Goal: Transaction & Acquisition: Purchase product/service

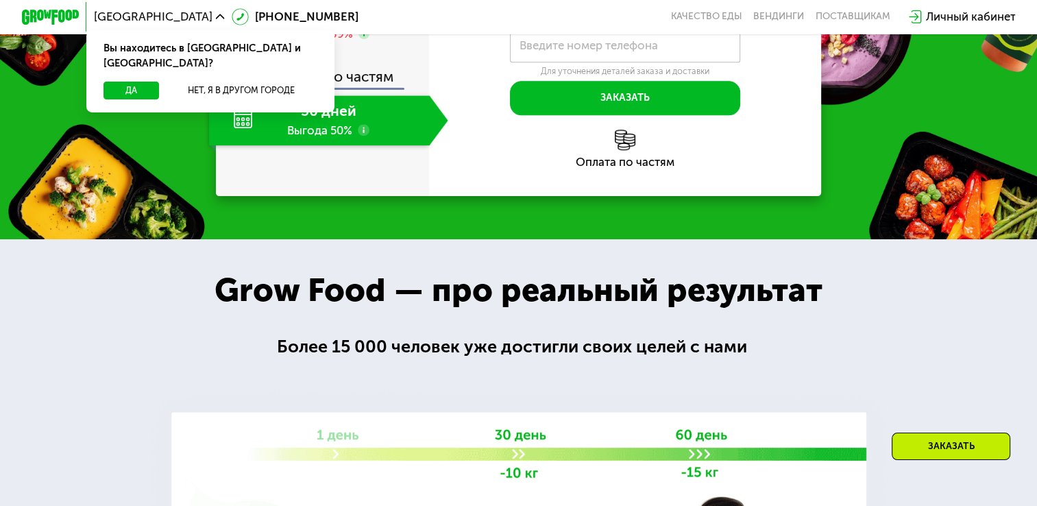
scroll to position [1452, 0]
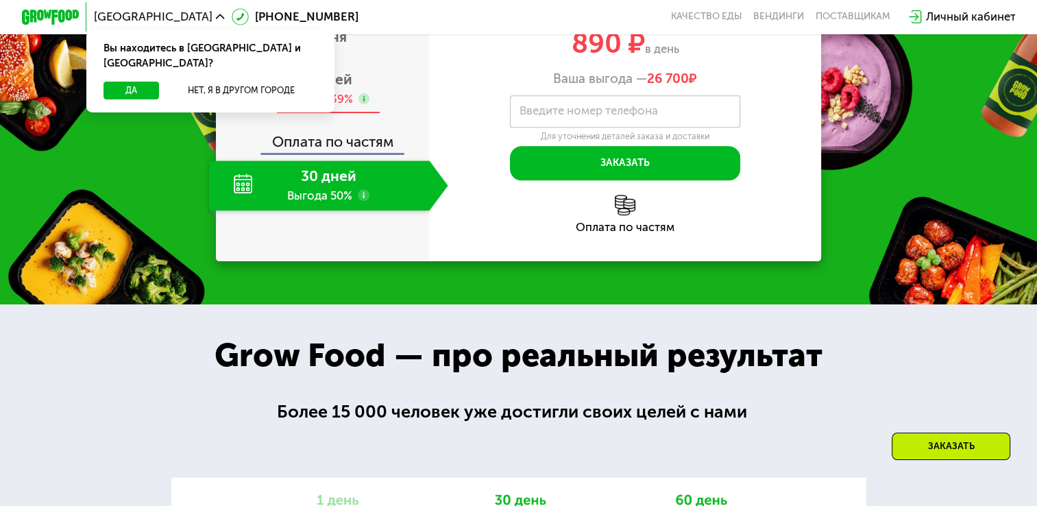
click at [329, 88] on span "6 дней" at bounding box center [328, 79] width 47 height 17
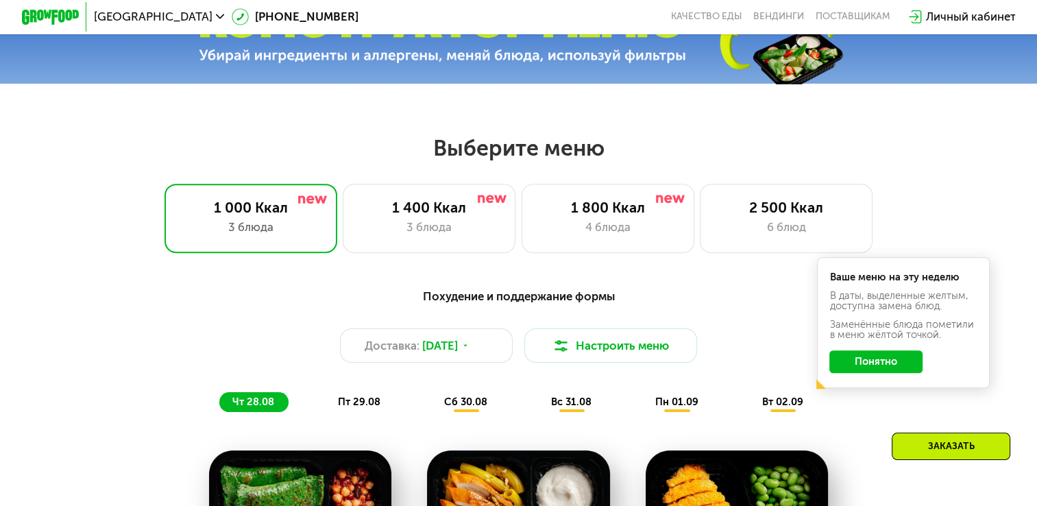
scroll to position [424, 0]
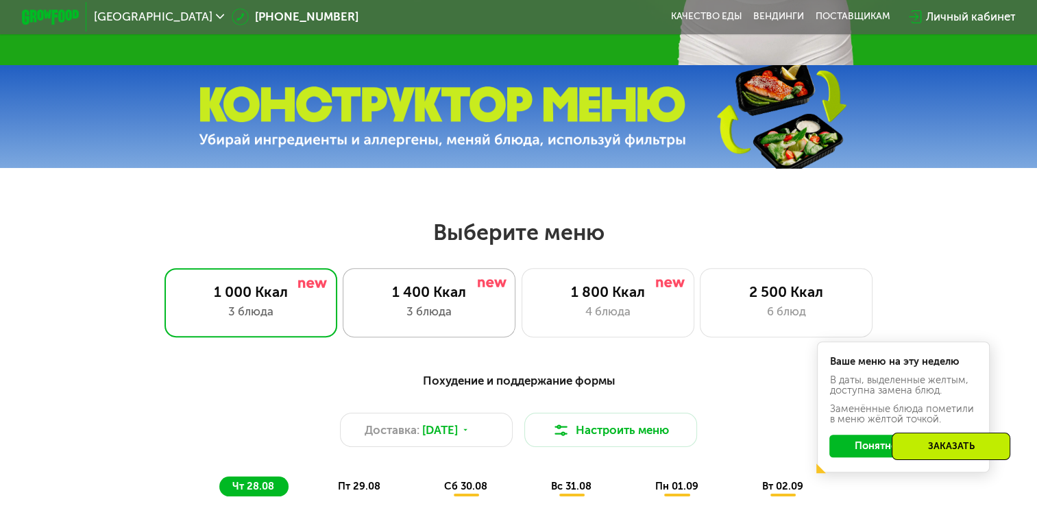
click at [450, 314] on div "3 блюда" at bounding box center [429, 311] width 143 height 17
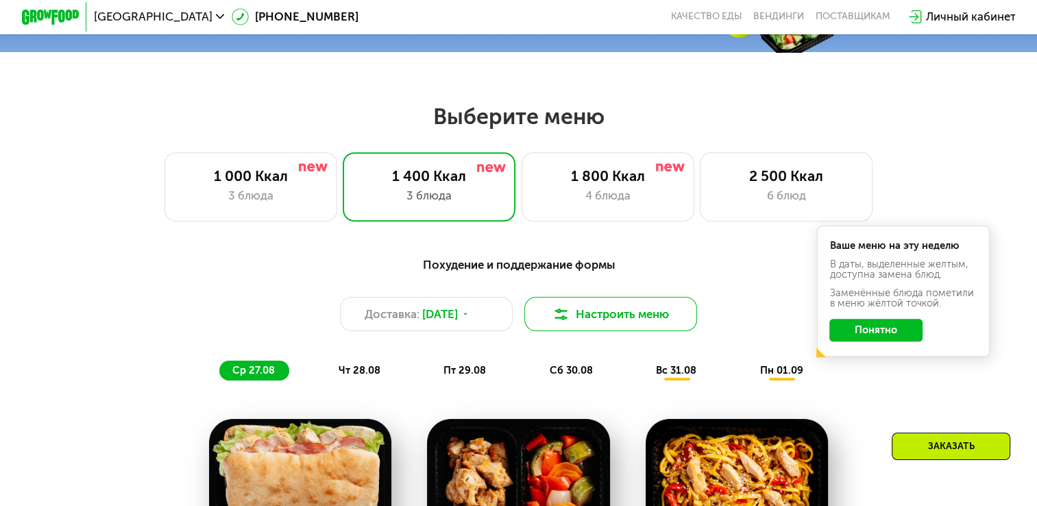
scroll to position [561, 0]
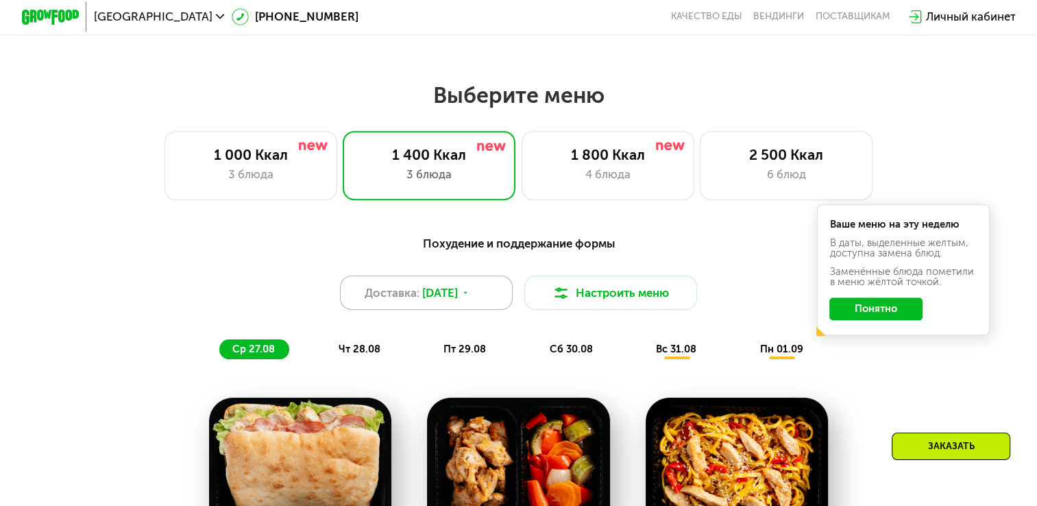
click at [488, 306] on div "Доставка: [DATE]" at bounding box center [426, 293] width 173 height 34
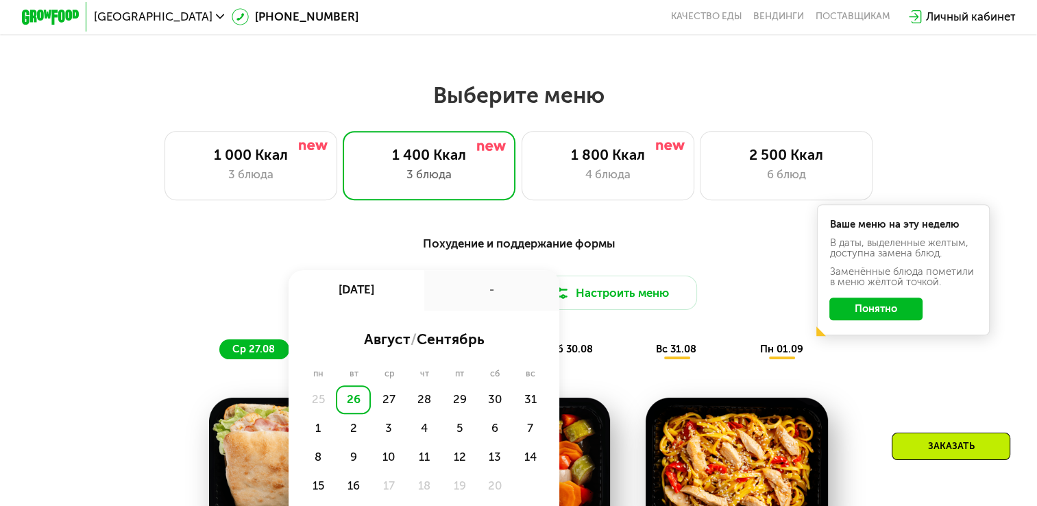
click at [489, 306] on div "-" at bounding box center [492, 290] width 136 height 40
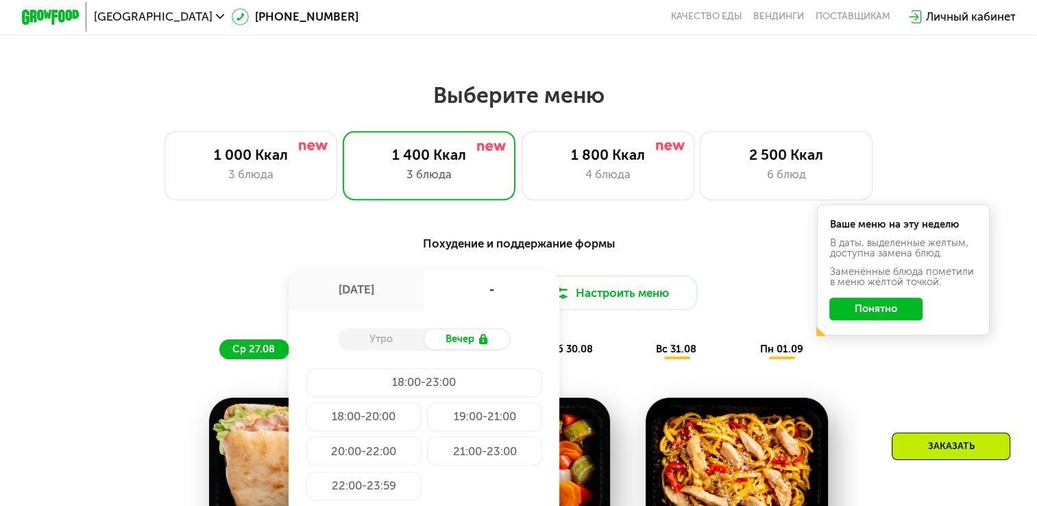
click at [721, 252] on div "Похудение и поддержание формы" at bounding box center [518, 243] width 853 height 18
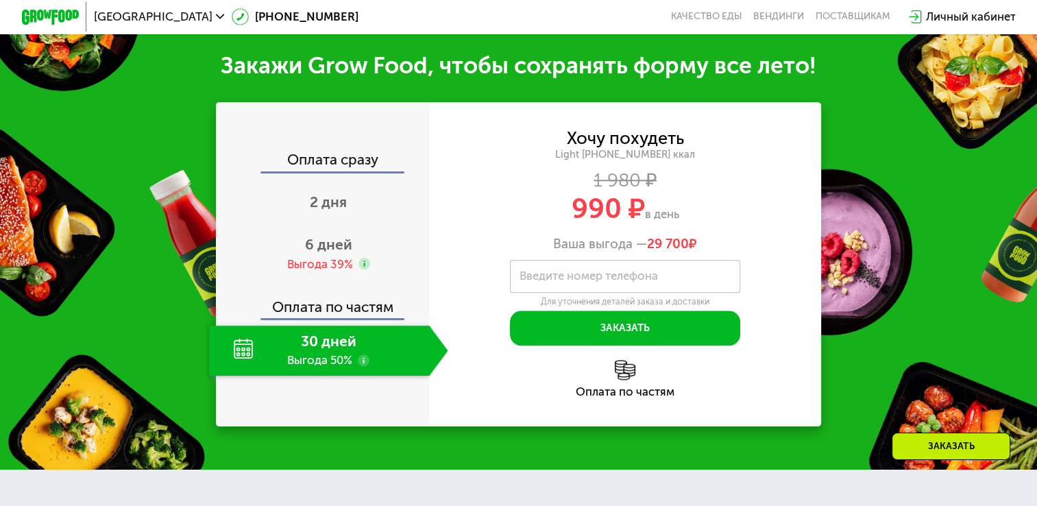
scroll to position [1384, 0]
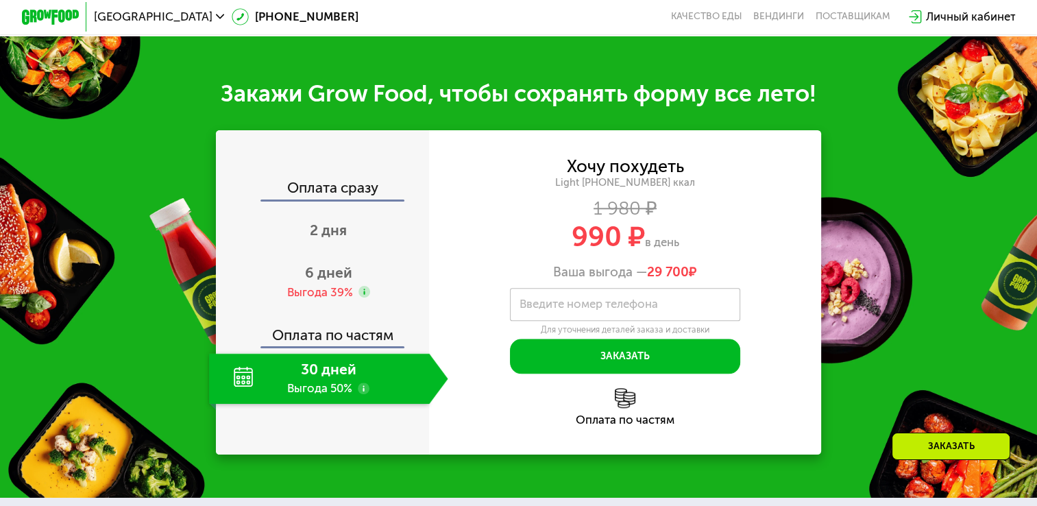
click at [232, 404] on div "30 дней Выгода 50%" at bounding box center [319, 378] width 221 height 51
click at [340, 391] on div "30 дней Выгода 50%" at bounding box center [319, 378] width 221 height 51
click at [342, 400] on div "30 дней Выгода 50%" at bounding box center [319, 378] width 221 height 51
click at [362, 394] on use at bounding box center [364, 388] width 12 height 12
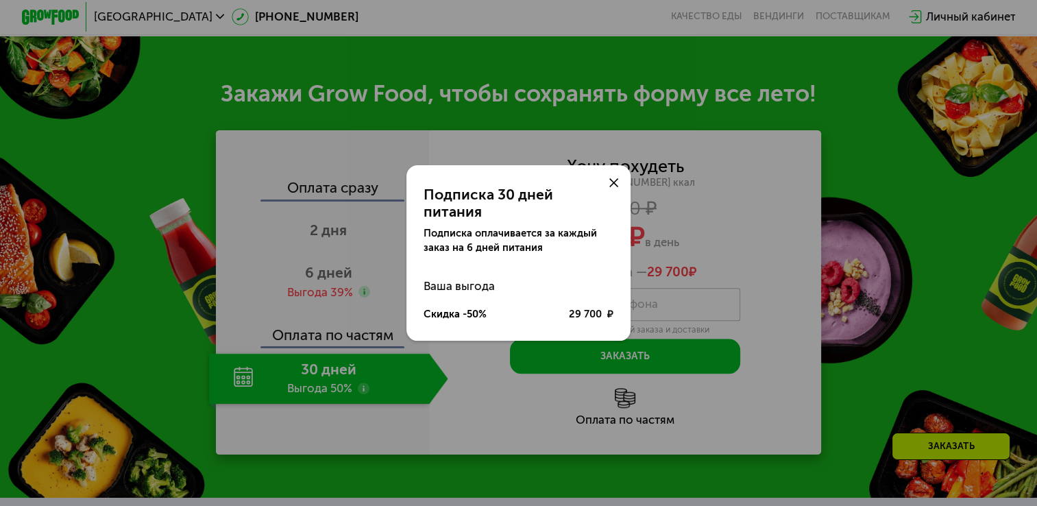
click at [614, 187] on icon at bounding box center [613, 182] width 9 height 9
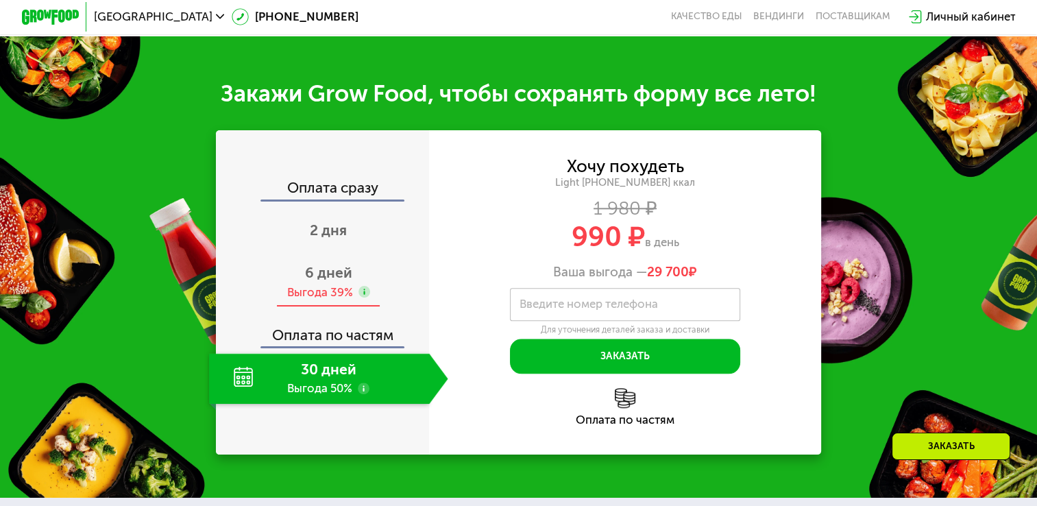
click at [336, 281] on span "6 дней" at bounding box center [328, 272] width 47 height 17
